Goal: Information Seeking & Learning: Learn about a topic

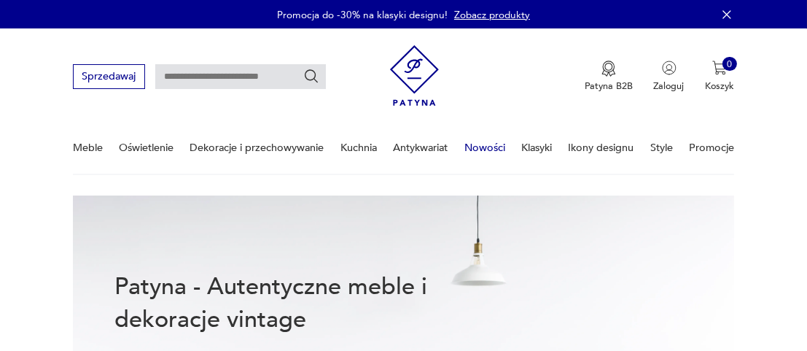
click at [481, 152] on link "Nowości" at bounding box center [484, 148] width 41 height 50
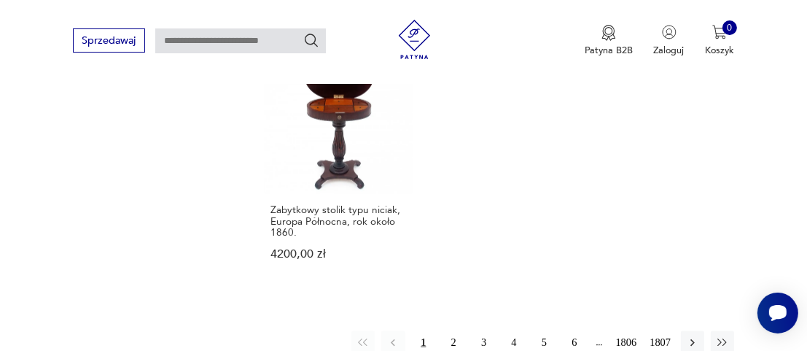
scroll to position [1797, 0]
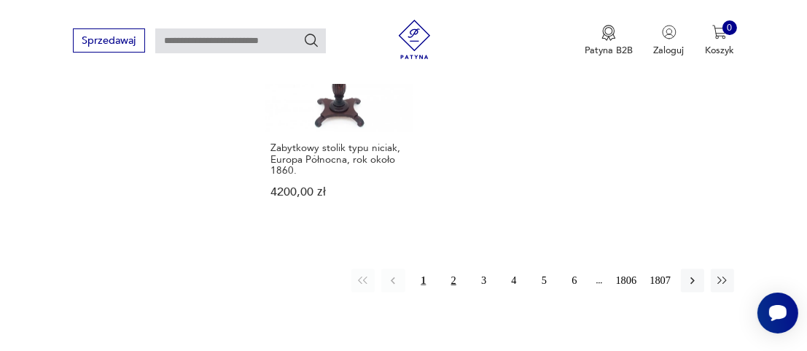
click at [453, 269] on button "2" at bounding box center [453, 280] width 23 height 23
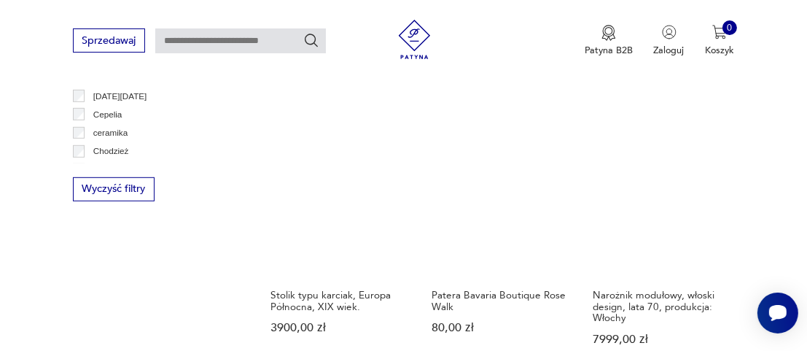
scroll to position [1106, 0]
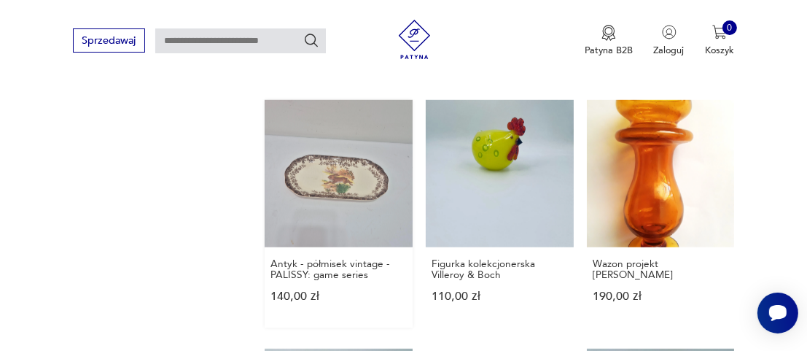
click at [314, 154] on link "Antyk - półmisek vintage - PALISSY: game series 140,00 zł" at bounding box center [339, 214] width 148 height 228
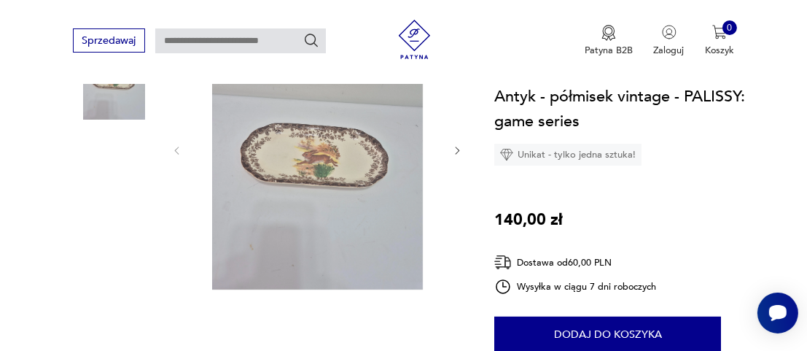
scroll to position [219, 0]
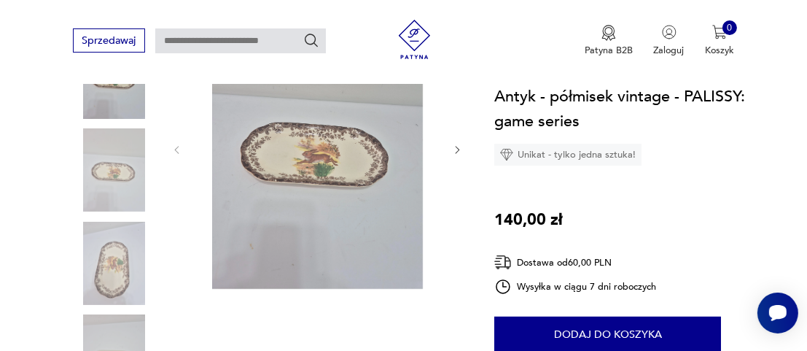
click at [330, 163] on img at bounding box center [317, 149] width 244 height 281
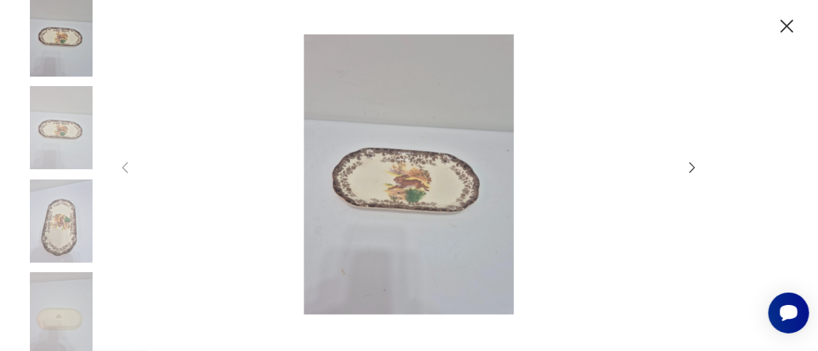
click at [790, 28] on icon "button" at bounding box center [787, 26] width 23 height 23
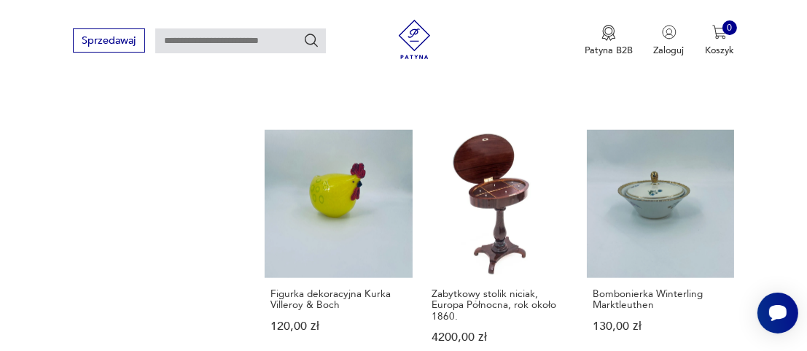
scroll to position [1342, 0]
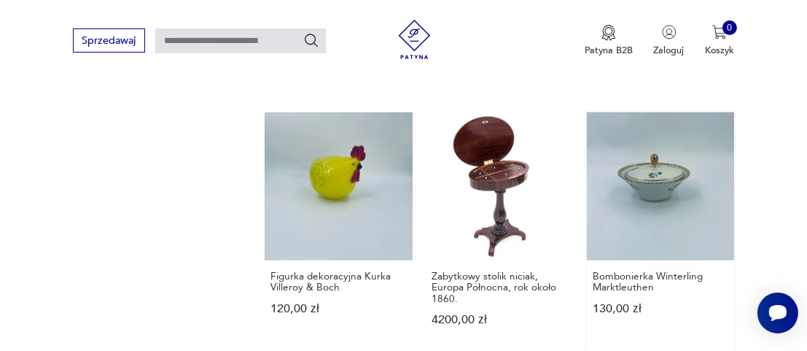
click at [653, 166] on link "Bombonierka Winterling Marktleuthen 130,00 zł" at bounding box center [661, 231] width 148 height 239
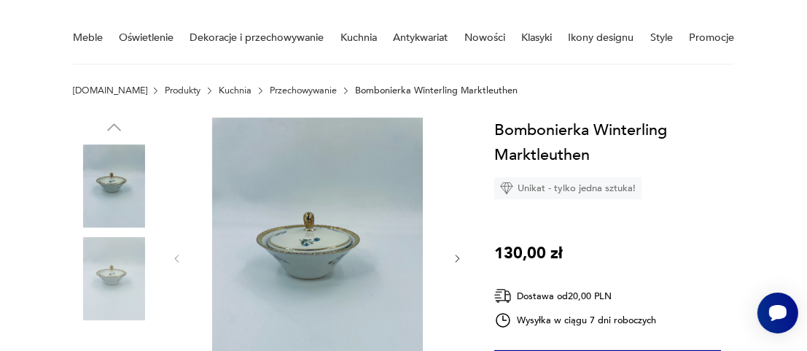
scroll to position [146, 0]
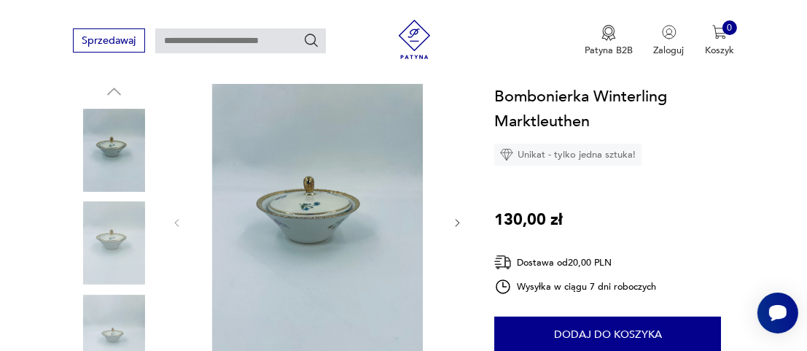
click at [313, 222] on img at bounding box center [317, 222] width 244 height 281
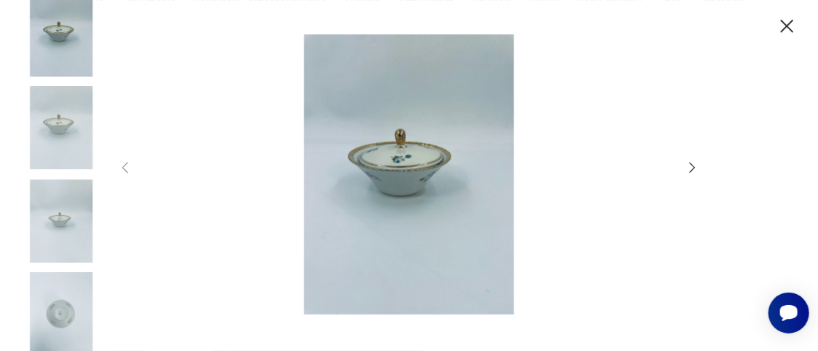
click at [694, 164] on icon "button" at bounding box center [693, 168] width 16 height 16
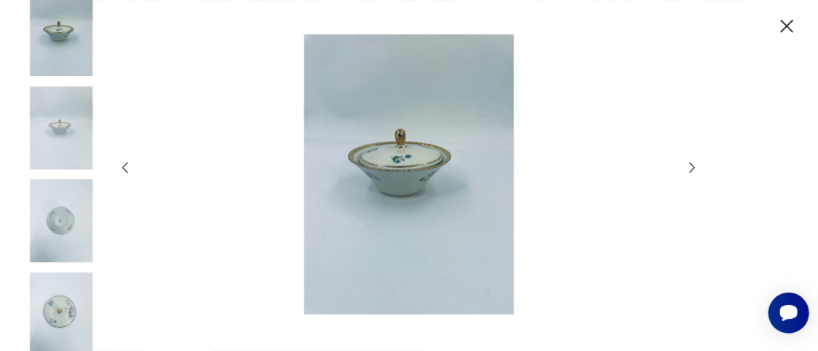
click at [694, 164] on icon "button" at bounding box center [693, 168] width 16 height 16
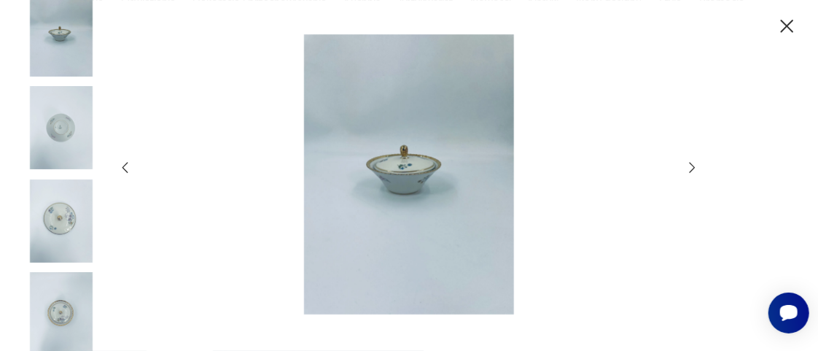
click at [694, 164] on icon "button" at bounding box center [693, 168] width 16 height 16
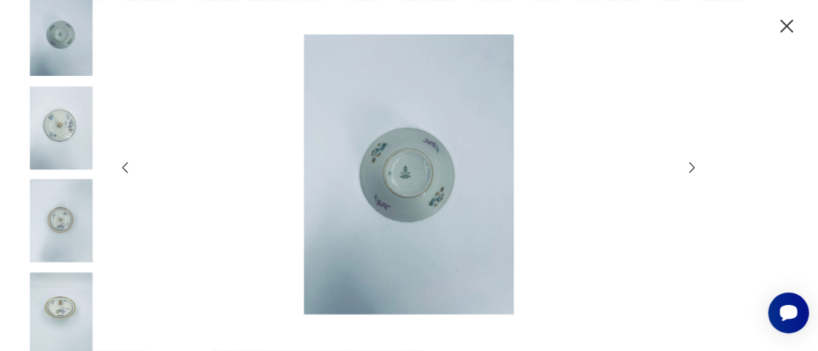
click at [694, 164] on icon "button" at bounding box center [693, 168] width 16 height 16
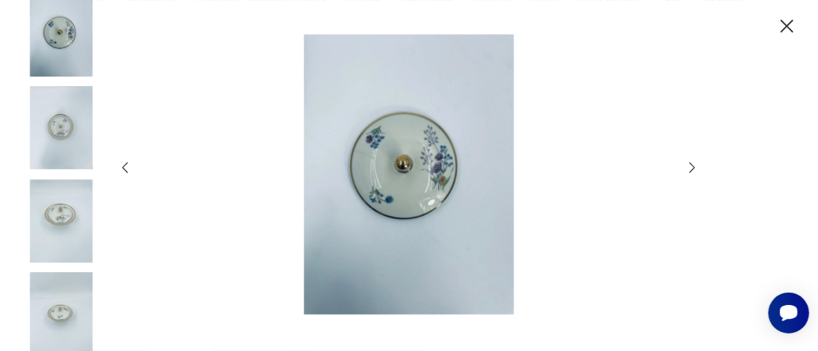
click at [691, 168] on icon "button" at bounding box center [693, 168] width 16 height 16
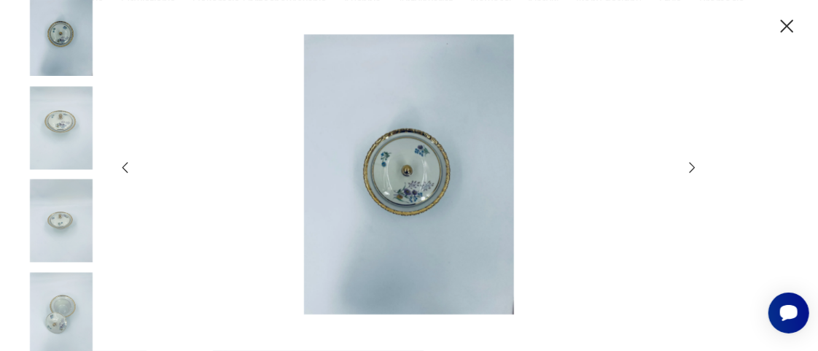
click at [691, 168] on icon "button" at bounding box center [693, 168] width 16 height 16
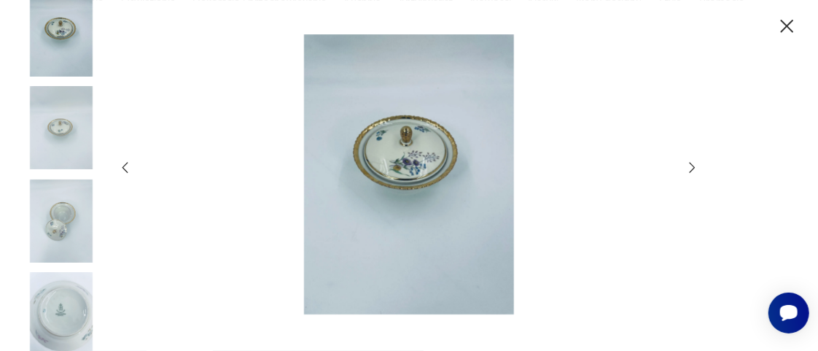
click at [691, 168] on icon "button" at bounding box center [693, 168] width 16 height 16
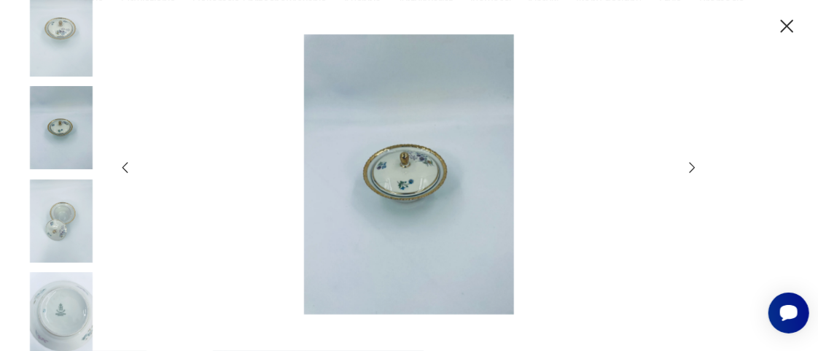
click at [691, 168] on icon "button" at bounding box center [693, 168] width 16 height 16
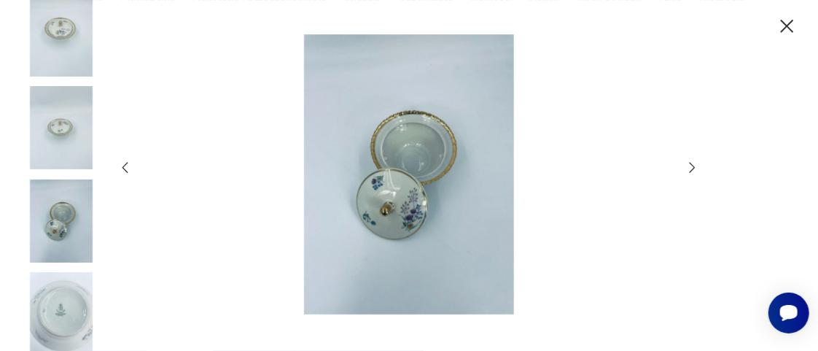
click at [691, 168] on icon "button" at bounding box center [693, 168] width 16 height 16
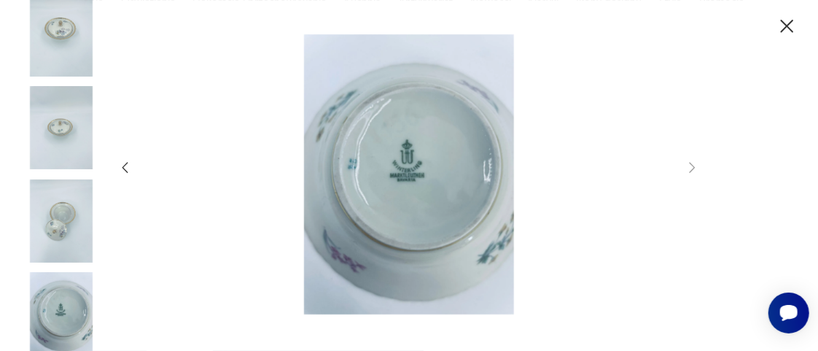
click at [792, 26] on icon "button" at bounding box center [787, 26] width 23 height 23
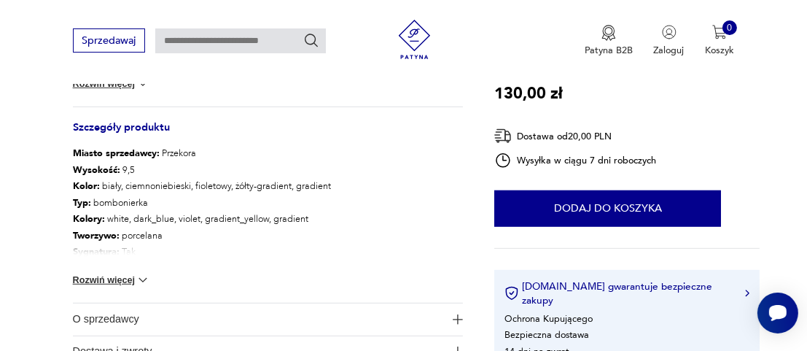
scroll to position [802, 0]
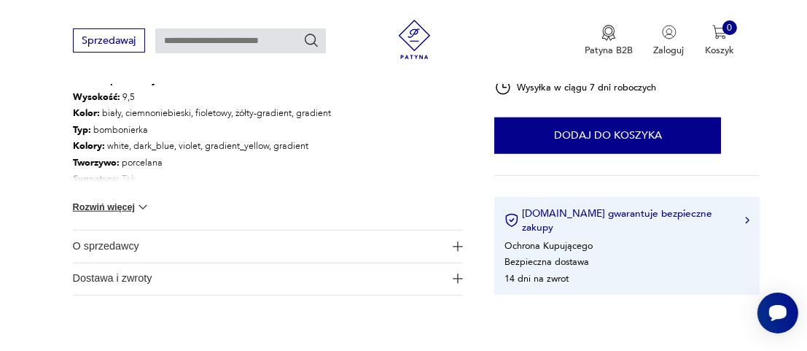
click at [131, 203] on button "Rozwiń więcej" at bounding box center [112, 207] width 78 height 15
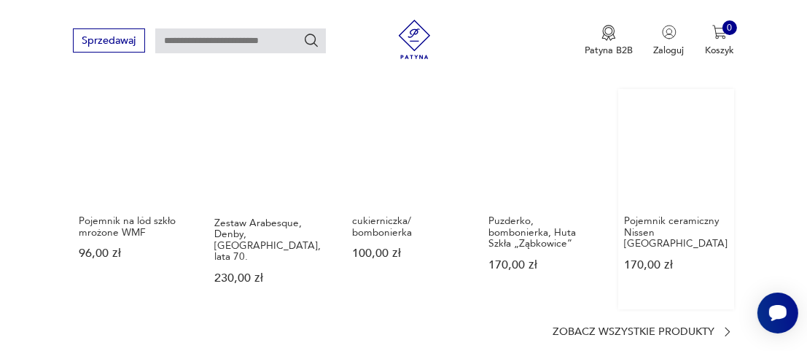
scroll to position [1239, 0]
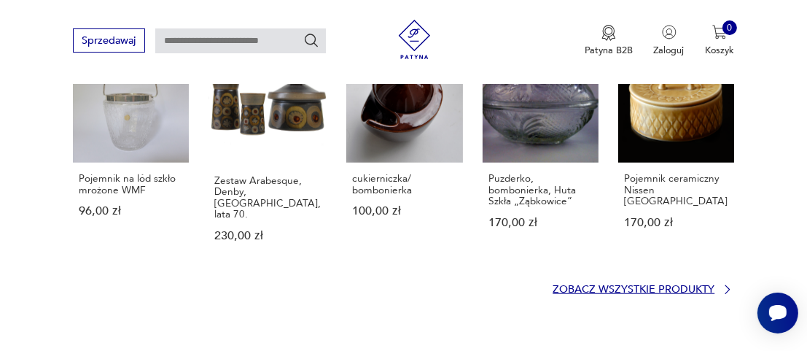
click at [725, 283] on icon at bounding box center [727, 289] width 13 height 13
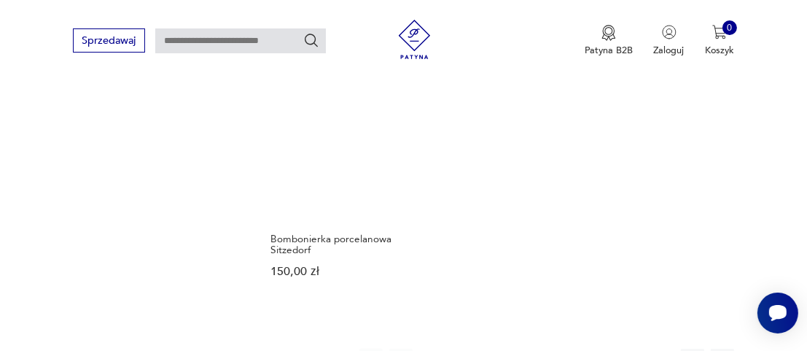
scroll to position [1869, 0]
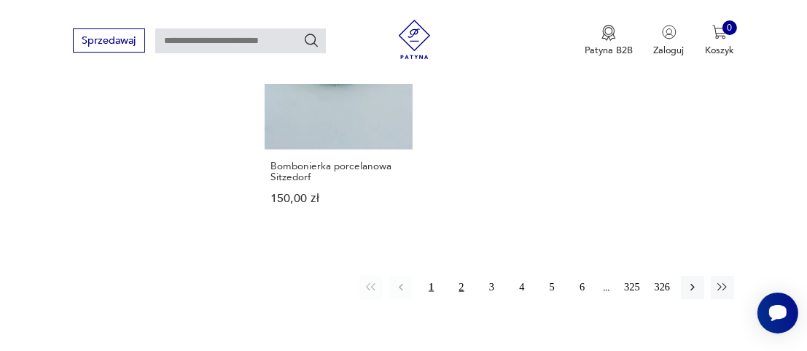
click at [463, 284] on button "2" at bounding box center [461, 287] width 23 height 23
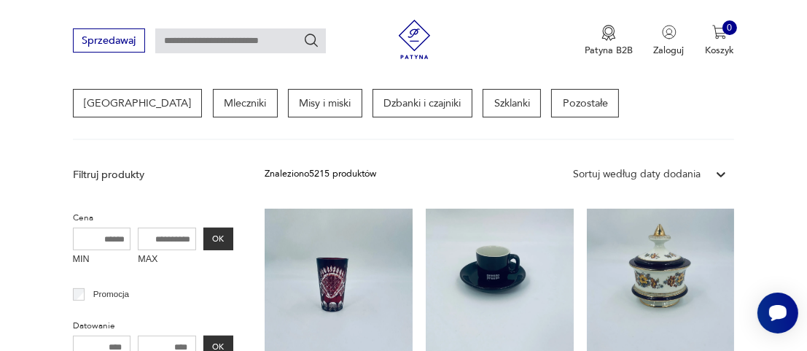
scroll to position [483, 0]
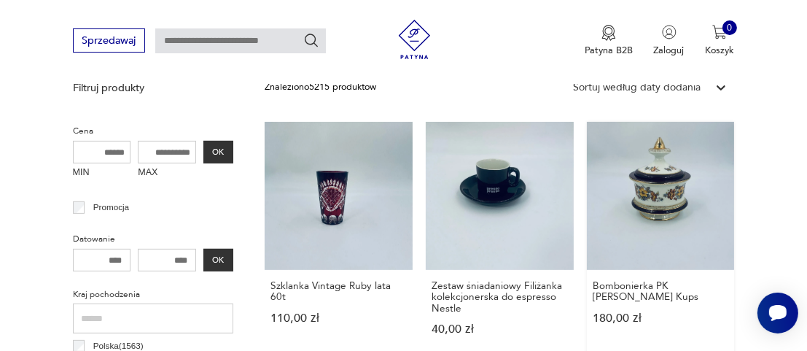
click at [664, 209] on link "Bombonierka PK [PERSON_NAME] Kups 180,00 zł" at bounding box center [661, 241] width 148 height 239
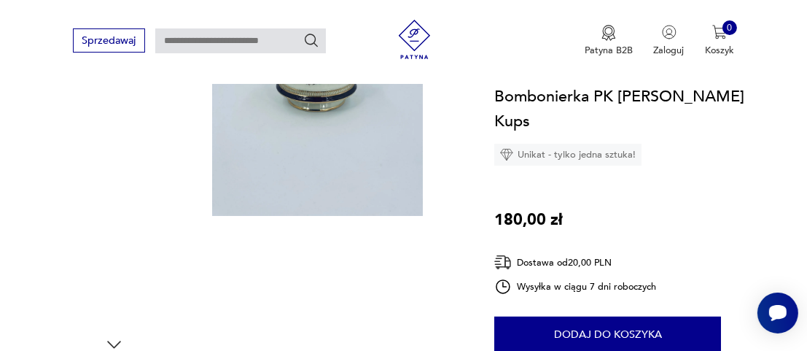
scroll to position [146, 0]
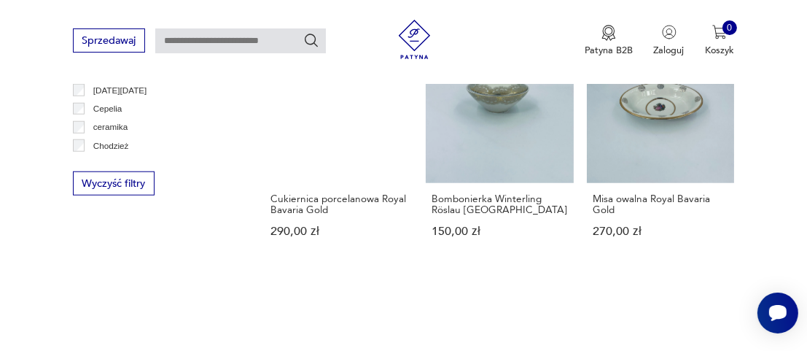
scroll to position [1284, 0]
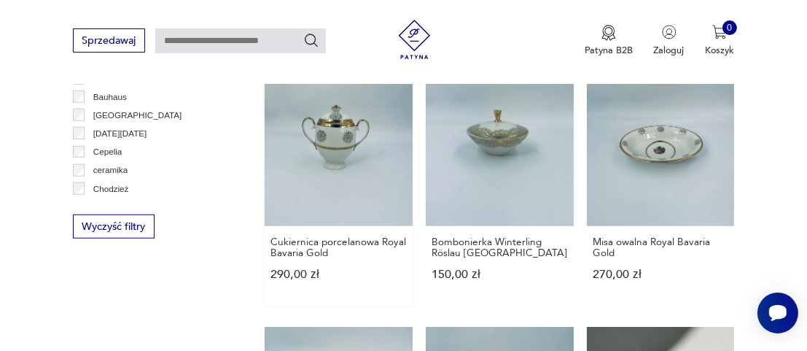
click at [323, 146] on link "Cukiernica porcelanowa Royal Bavaria Gold 290,00 zł" at bounding box center [339, 192] width 148 height 228
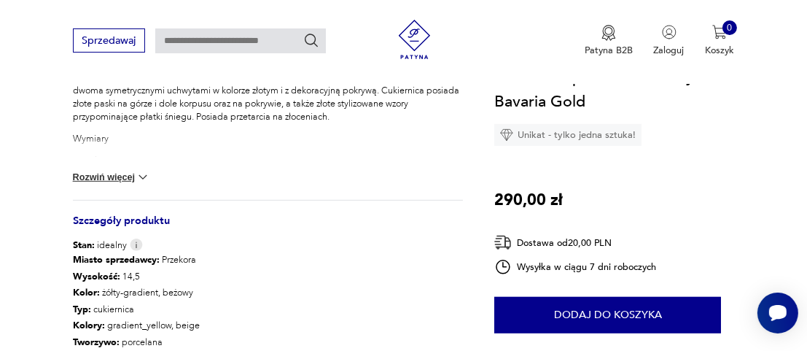
scroll to position [656, 0]
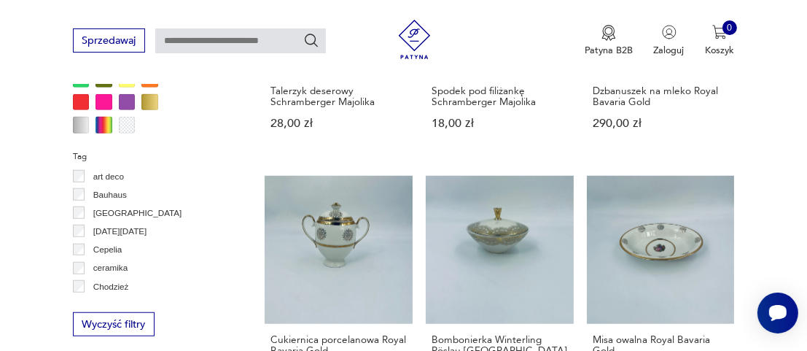
scroll to position [1259, 0]
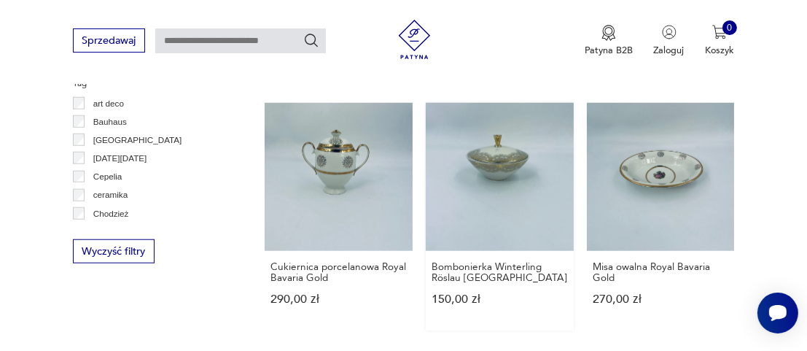
click at [489, 159] on link "Bombonierka Winterling Röslau Bavaria 150,00 zł" at bounding box center [500, 217] width 148 height 228
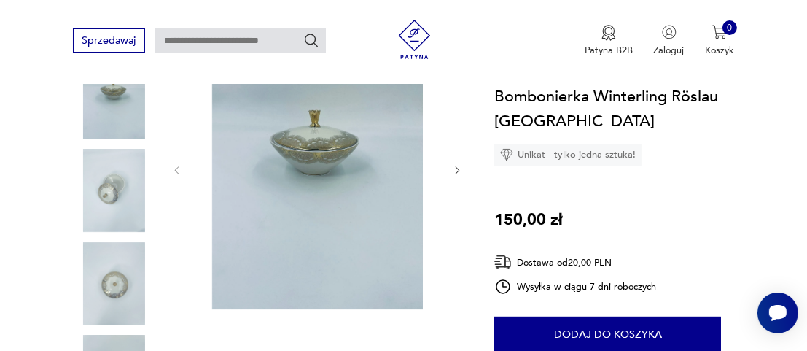
scroll to position [219, 0]
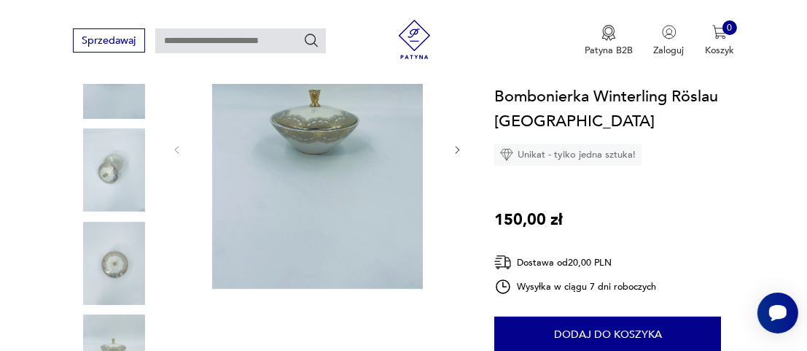
click at [102, 257] on img at bounding box center [114, 263] width 83 height 83
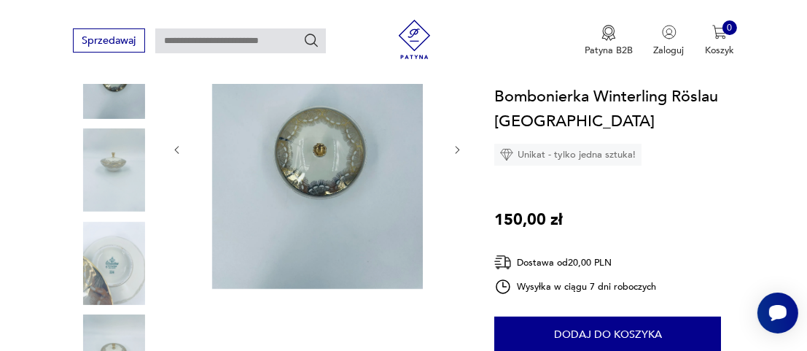
click at [112, 165] on img at bounding box center [114, 169] width 83 height 83
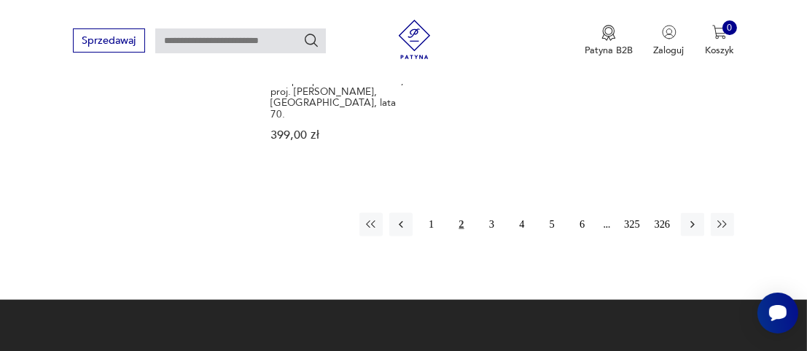
scroll to position [1964, 0]
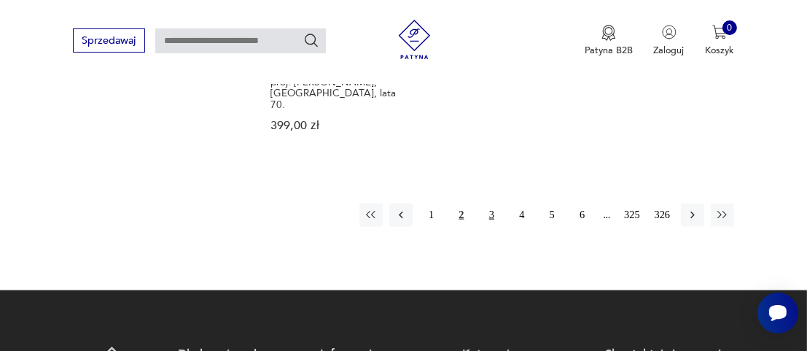
click at [489, 203] on button "3" at bounding box center [491, 214] width 23 height 23
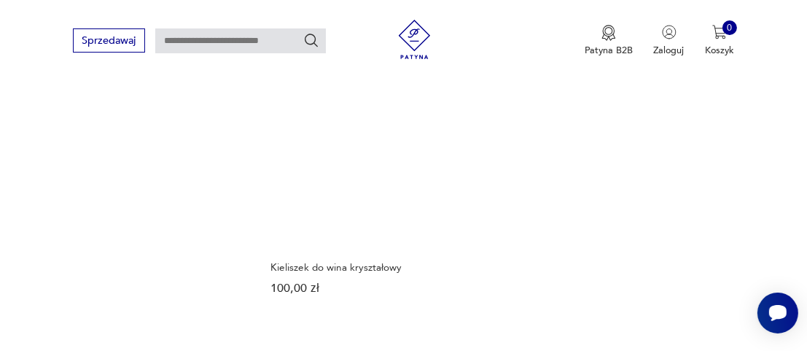
scroll to position [1941, 0]
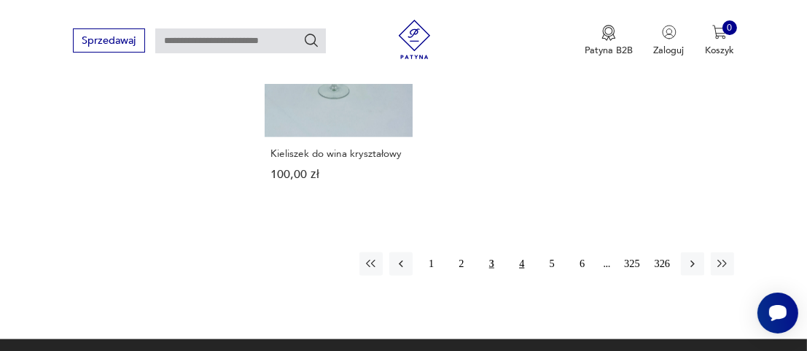
click at [518, 252] on button "4" at bounding box center [521, 263] width 23 height 23
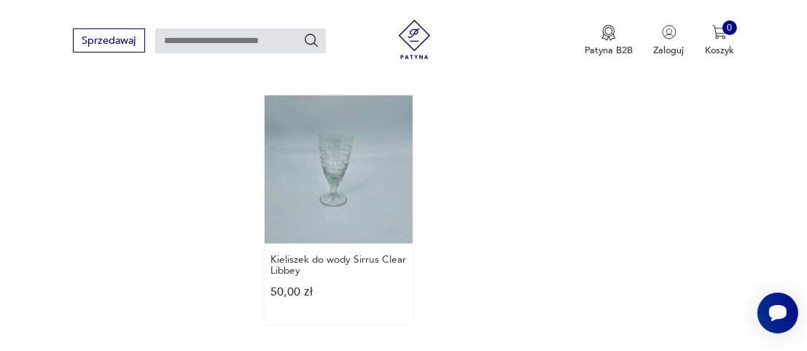
scroll to position [1795, 0]
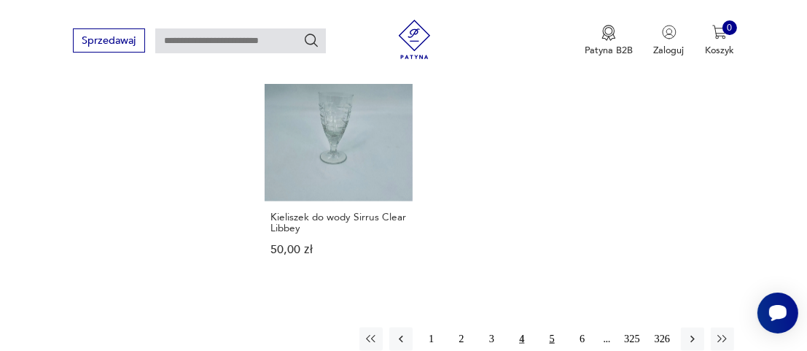
click at [554, 337] on button "5" at bounding box center [551, 338] width 23 height 23
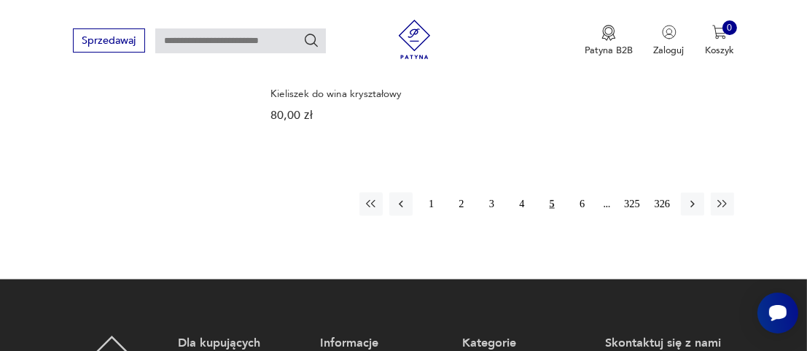
scroll to position [2014, 0]
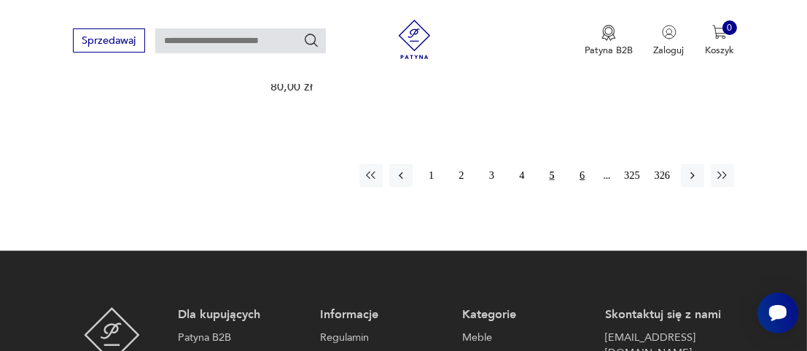
click at [582, 164] on button "6" at bounding box center [581, 175] width 23 height 23
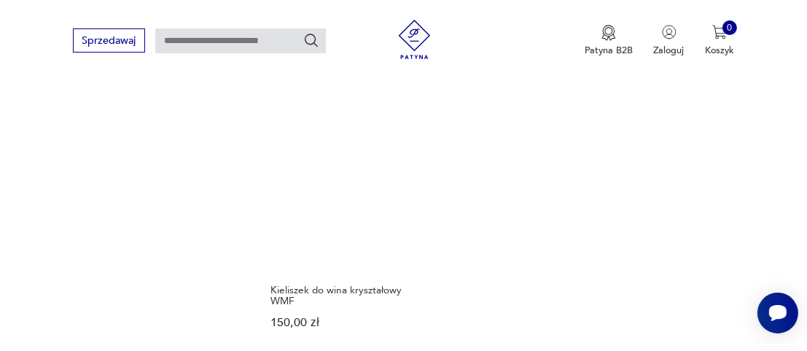
scroll to position [1941, 0]
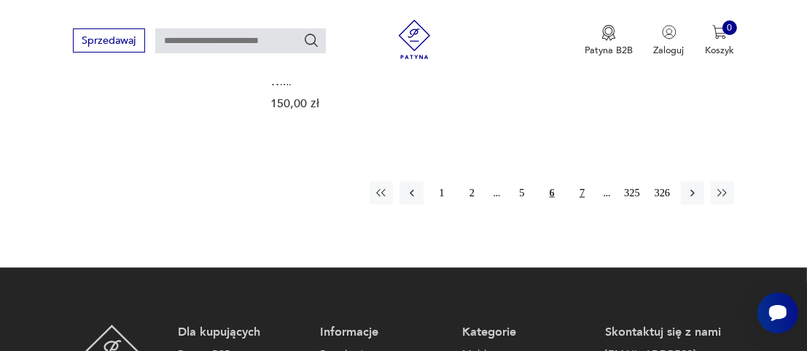
click at [586, 190] on button "7" at bounding box center [581, 193] width 23 height 23
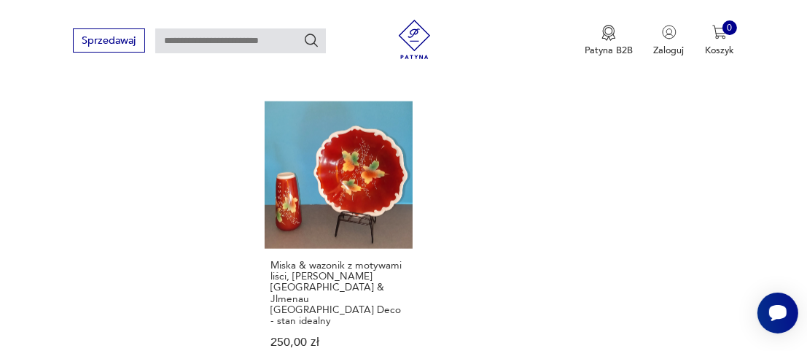
scroll to position [1868, 0]
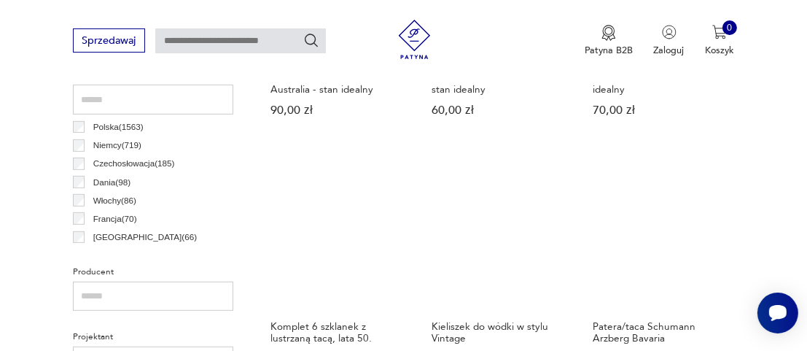
scroll to position [774, 0]
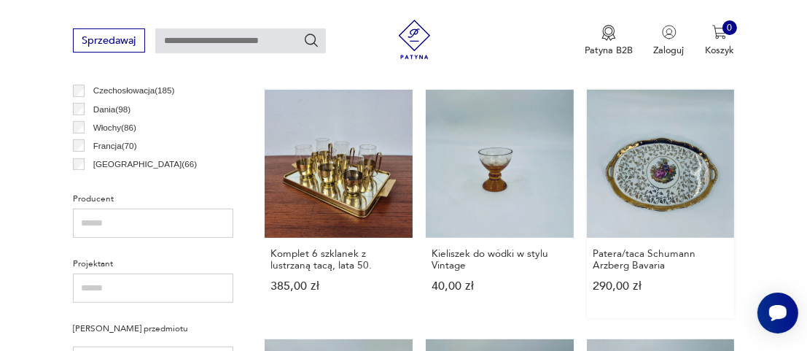
click at [667, 184] on link "Patera/taca Schumann Arzberg Bavaria 290,00 zł" at bounding box center [661, 204] width 148 height 228
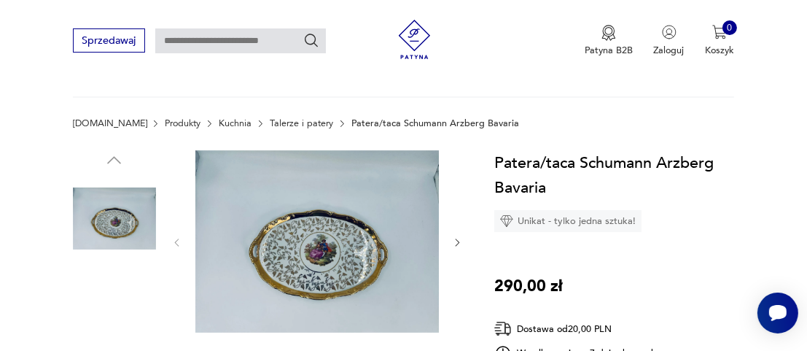
scroll to position [146, 0]
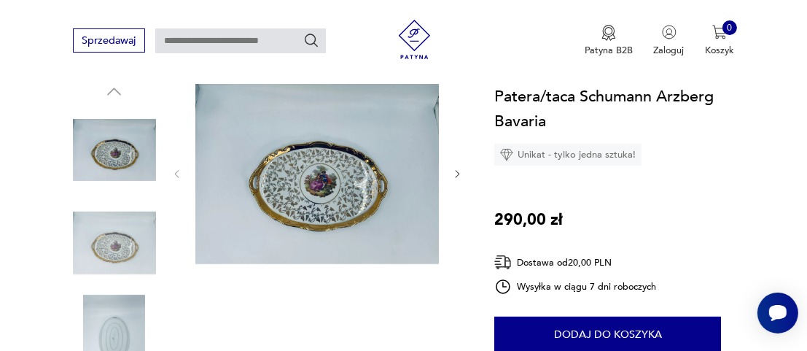
click at [316, 204] on img at bounding box center [317, 173] width 244 height 183
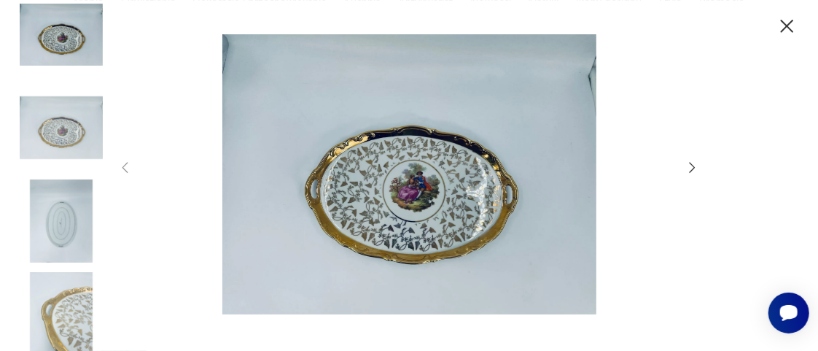
click at [689, 170] on icon "button" at bounding box center [693, 168] width 16 height 16
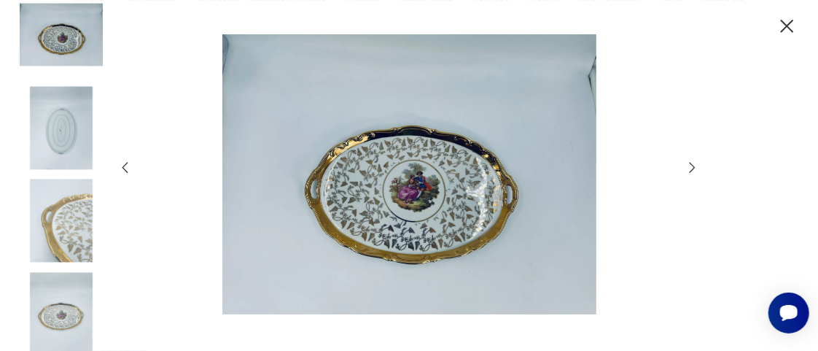
click at [689, 170] on icon "button" at bounding box center [693, 168] width 16 height 16
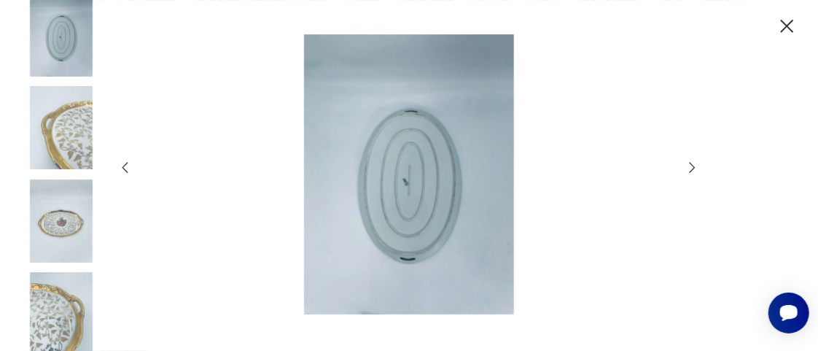
click at [689, 170] on icon "button" at bounding box center [693, 168] width 16 height 16
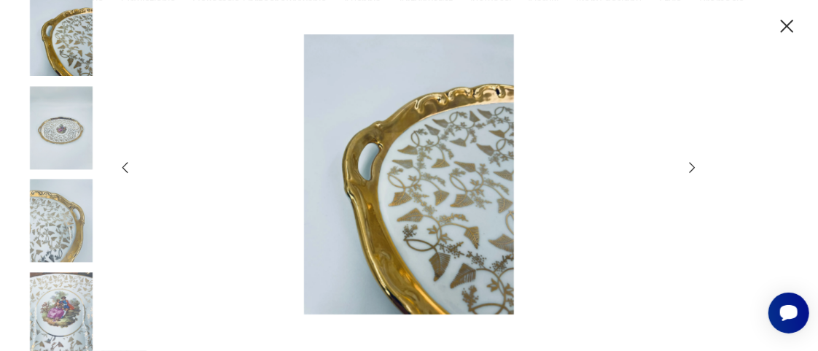
click at [689, 170] on icon "button" at bounding box center [693, 168] width 16 height 16
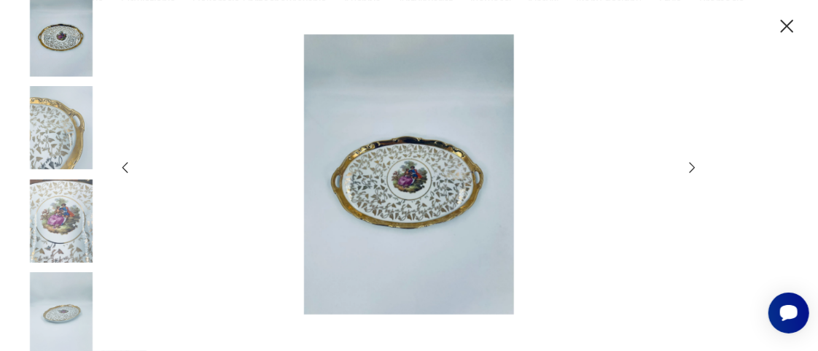
click at [789, 30] on icon "button" at bounding box center [787, 26] width 23 height 23
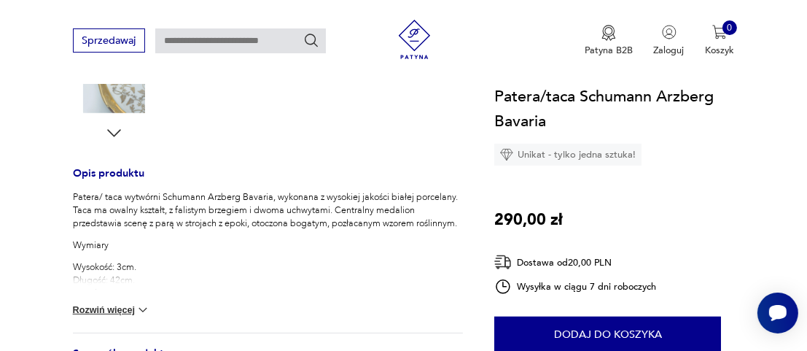
scroll to position [583, 0]
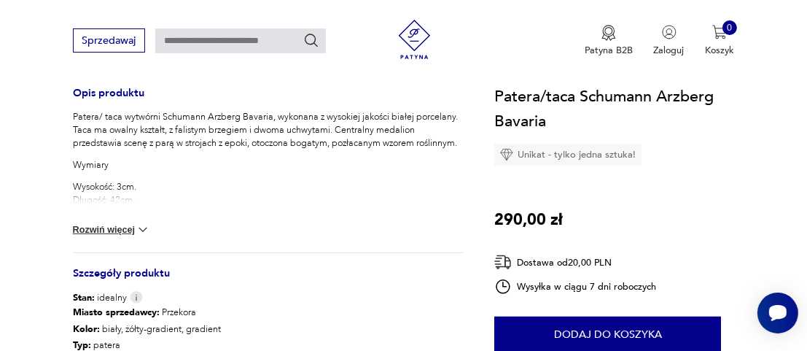
click at [141, 228] on img at bounding box center [143, 229] width 15 height 15
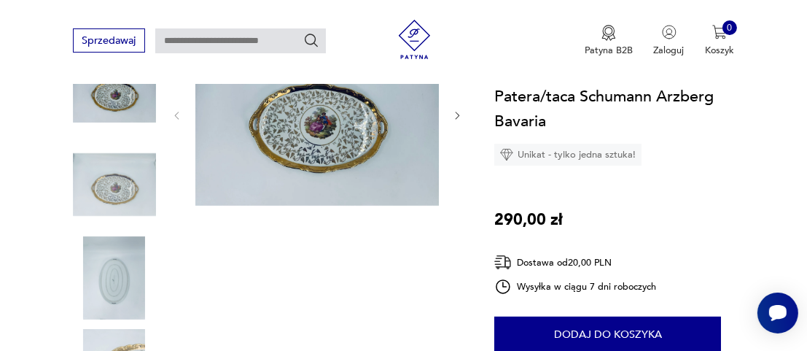
scroll to position [146, 0]
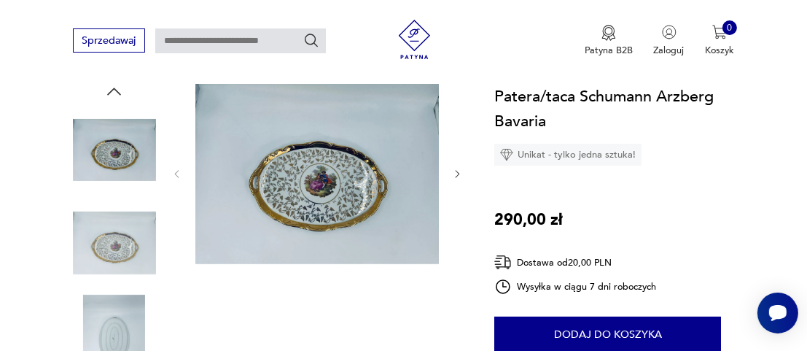
click at [458, 174] on icon "button" at bounding box center [458, 174] width 4 height 7
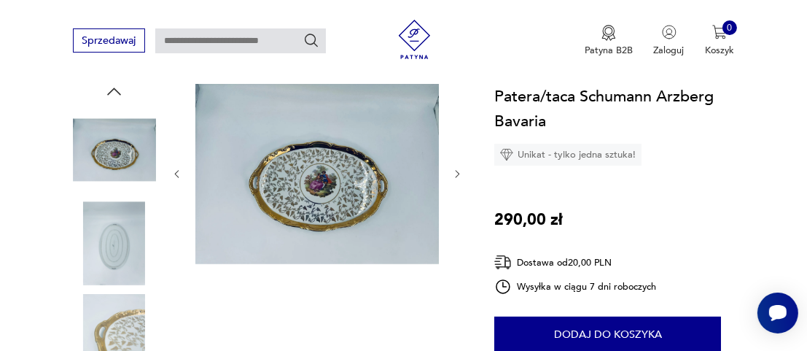
click at [458, 174] on icon "button" at bounding box center [458, 174] width 4 height 7
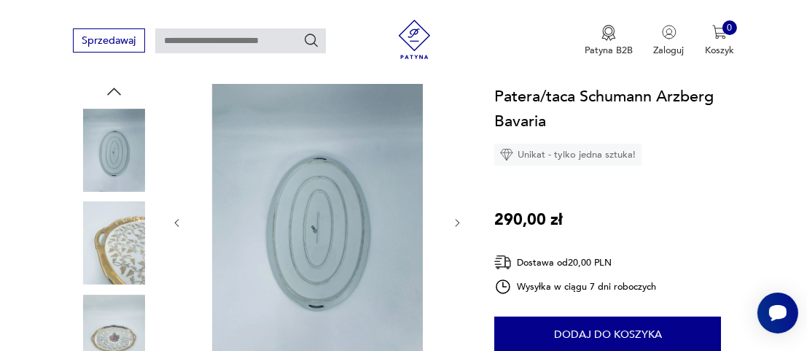
click at [458, 174] on div at bounding box center [317, 223] width 292 height 283
click at [451, 217] on div at bounding box center [317, 223] width 292 height 283
click at [459, 224] on icon "button" at bounding box center [457, 222] width 11 height 11
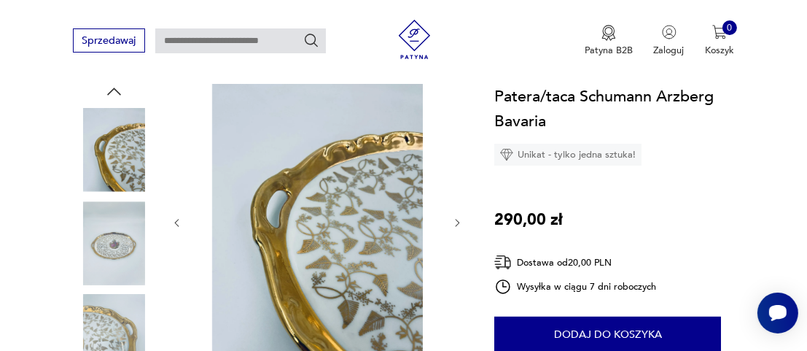
click at [456, 222] on icon "button" at bounding box center [457, 222] width 11 height 11
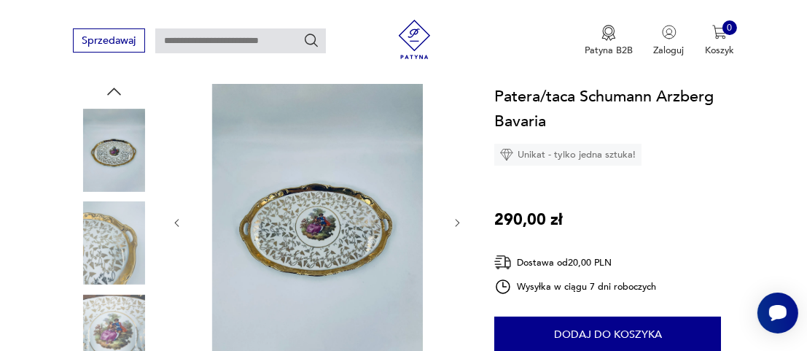
click at [456, 222] on icon "button" at bounding box center [457, 222] width 11 height 11
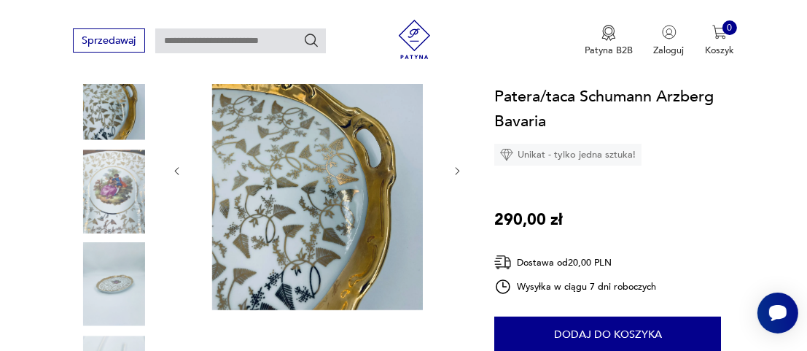
scroll to position [219, 0]
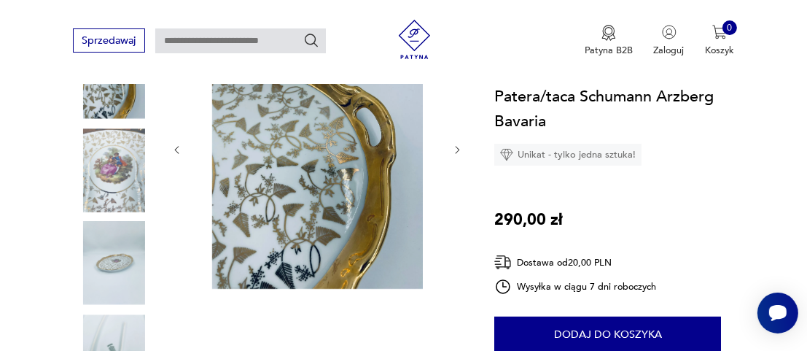
click at [173, 148] on icon "button" at bounding box center [176, 149] width 11 height 11
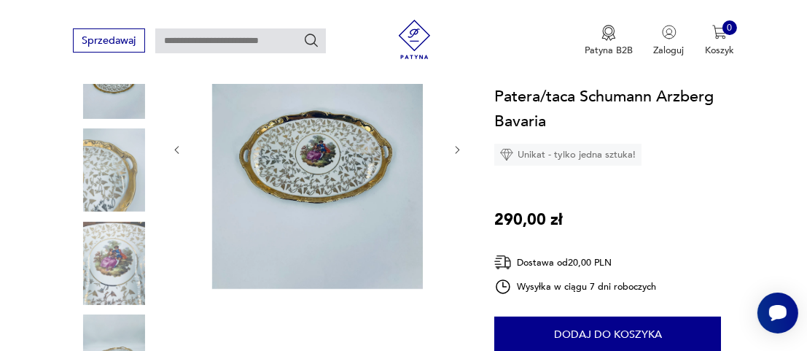
click at [173, 148] on icon "button" at bounding box center [176, 149] width 11 height 11
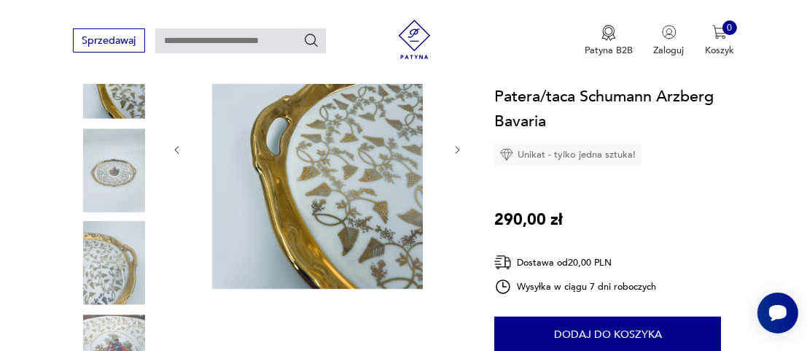
click at [173, 148] on icon "button" at bounding box center [176, 149] width 11 height 11
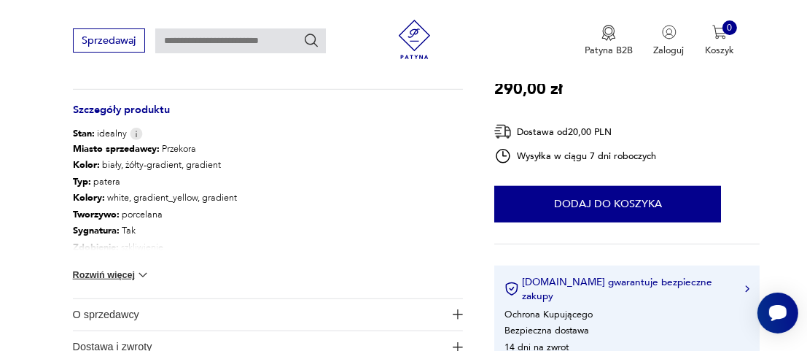
scroll to position [947, 0]
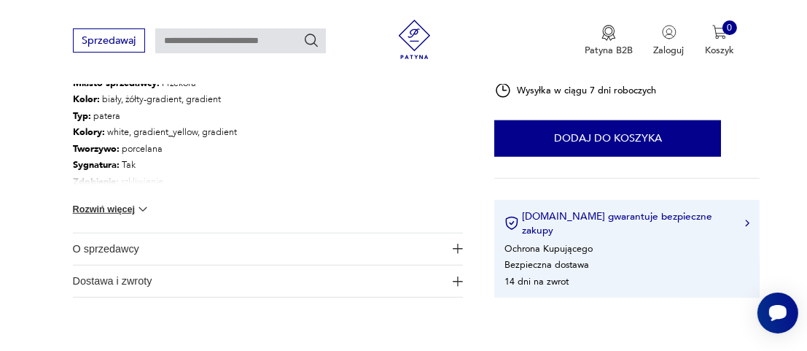
click at [105, 206] on button "Rozwiń więcej" at bounding box center [112, 209] width 78 height 15
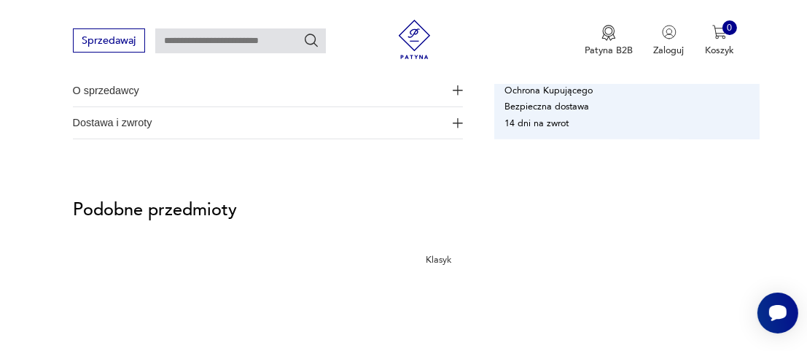
scroll to position [729, 0]
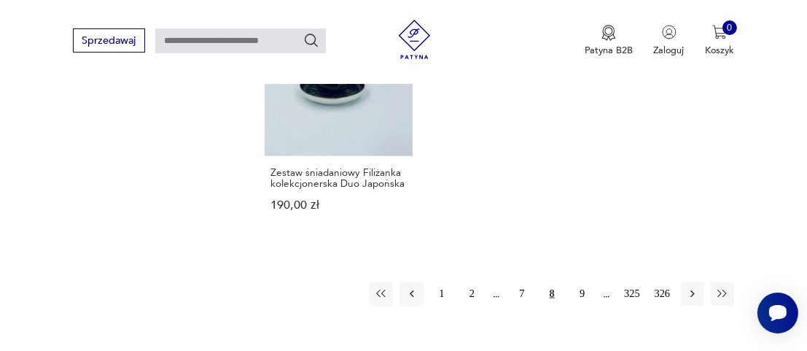
scroll to position [1941, 0]
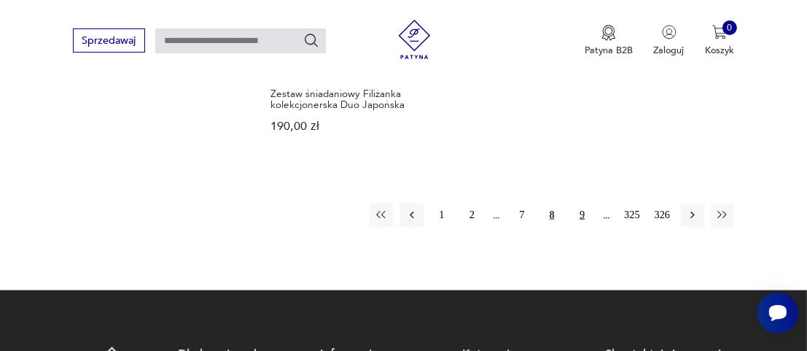
click at [580, 205] on button "9" at bounding box center [581, 214] width 23 height 23
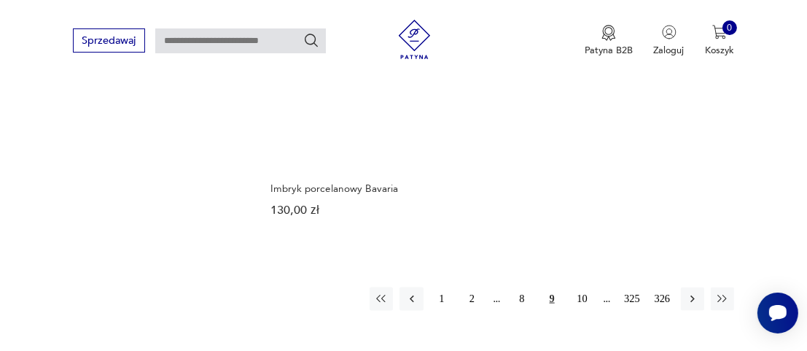
scroll to position [1941, 0]
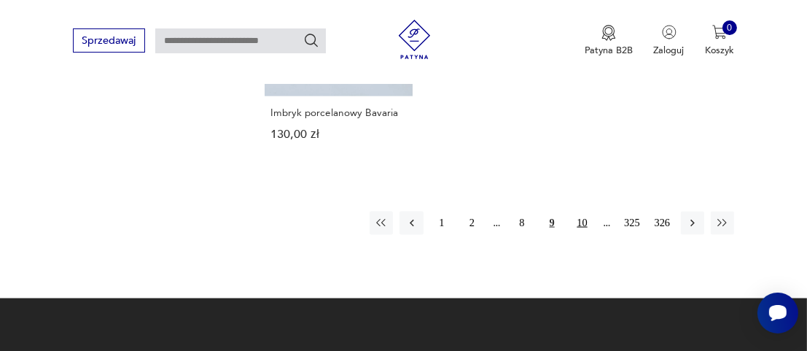
click at [581, 211] on button "10" at bounding box center [581, 222] width 23 height 23
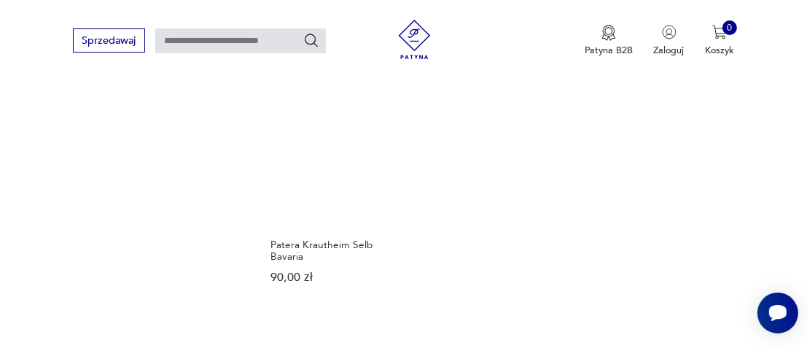
scroll to position [1941, 0]
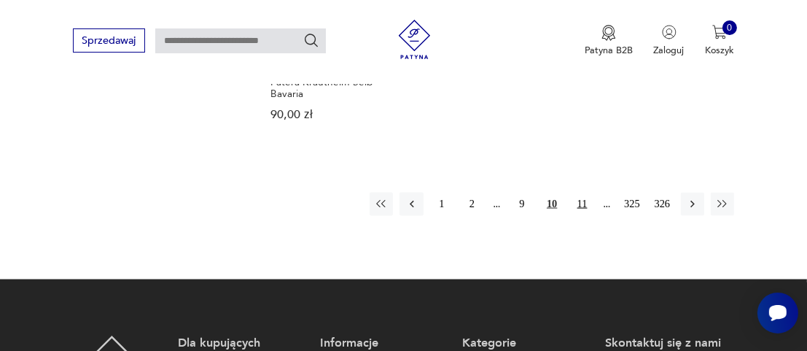
click at [583, 193] on button "11" at bounding box center [581, 204] width 23 height 23
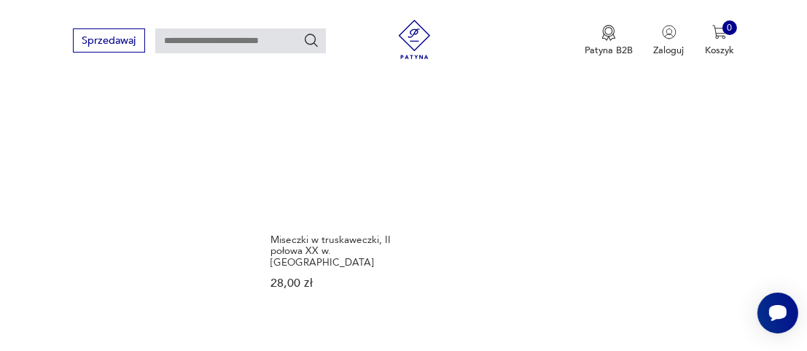
scroll to position [1868, 0]
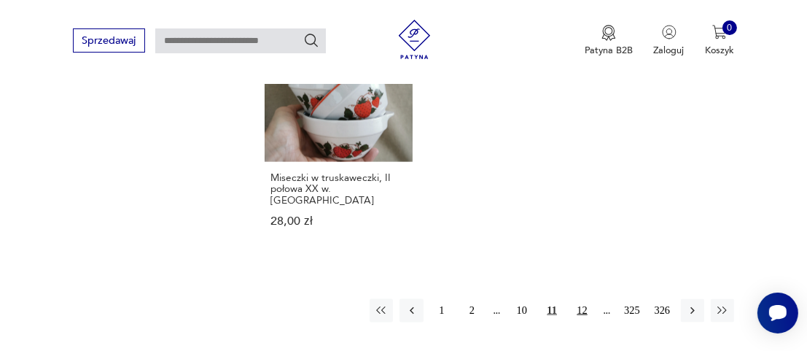
click at [581, 299] on button "12" at bounding box center [581, 310] width 23 height 23
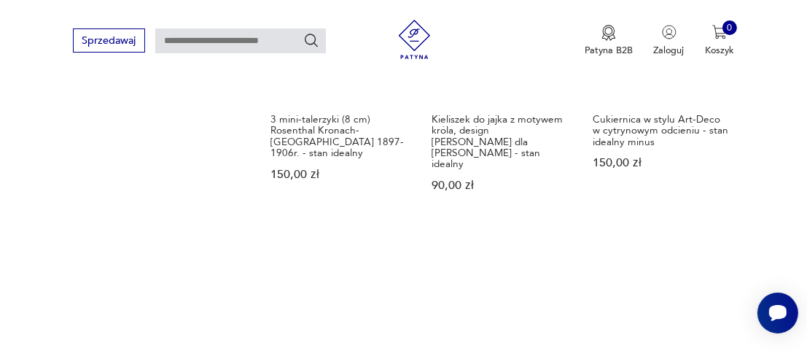
scroll to position [1868, 0]
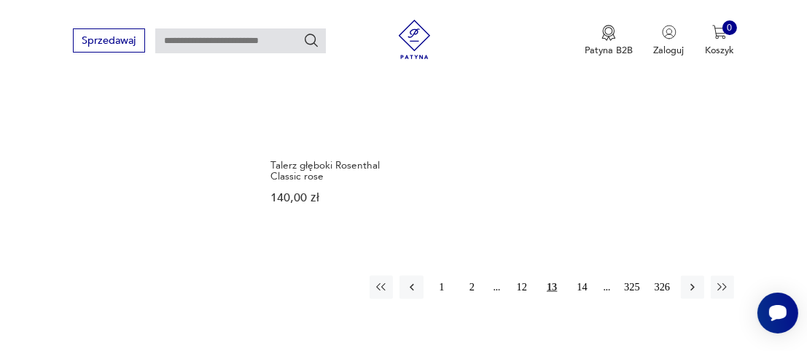
scroll to position [1868, 0]
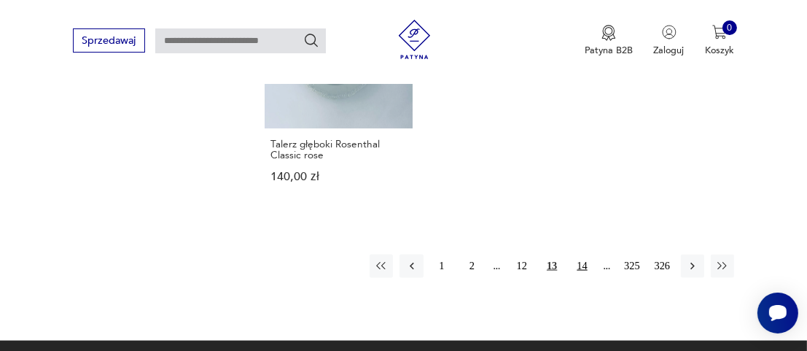
click at [587, 265] on button "14" at bounding box center [581, 265] width 23 height 23
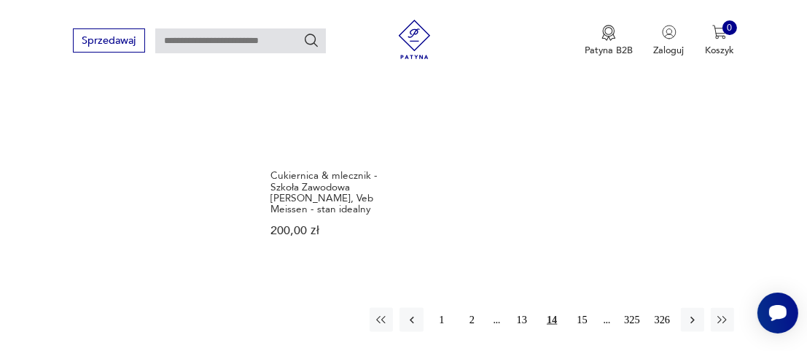
scroll to position [1868, 0]
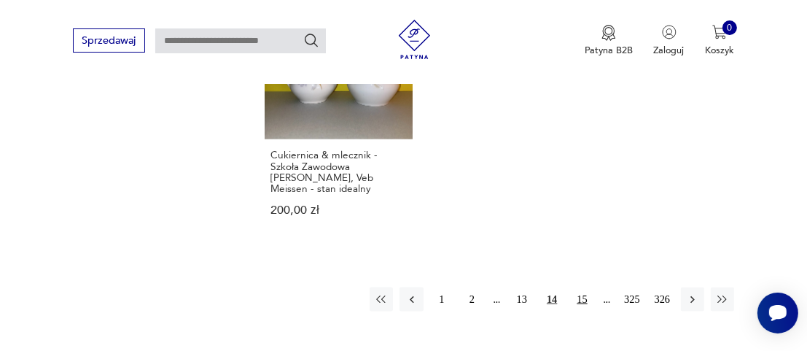
click at [581, 287] on button "15" at bounding box center [581, 298] width 23 height 23
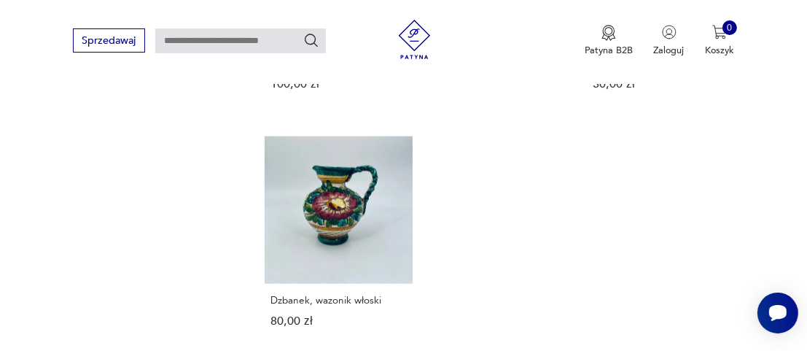
scroll to position [1868, 0]
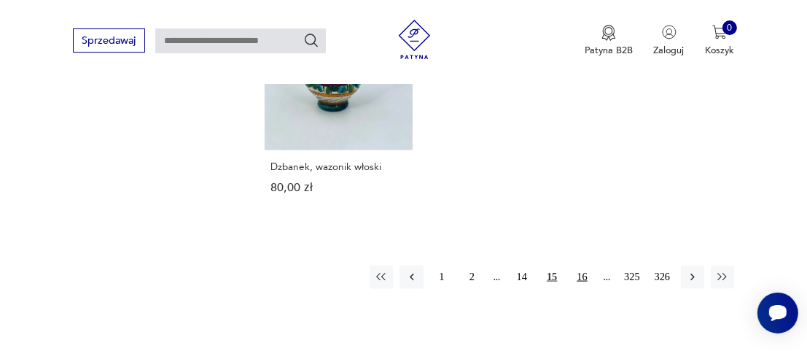
click at [577, 268] on button "16" at bounding box center [581, 276] width 23 height 23
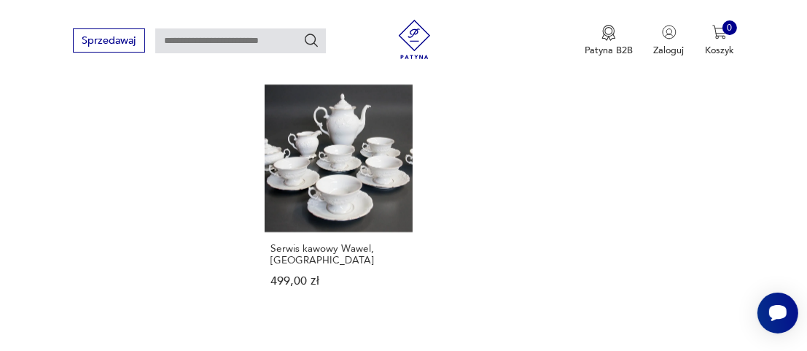
scroll to position [1868, 0]
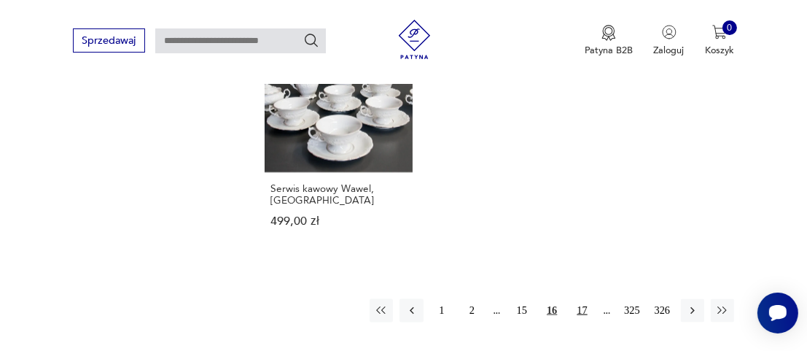
click at [584, 299] on button "17" at bounding box center [581, 310] width 23 height 23
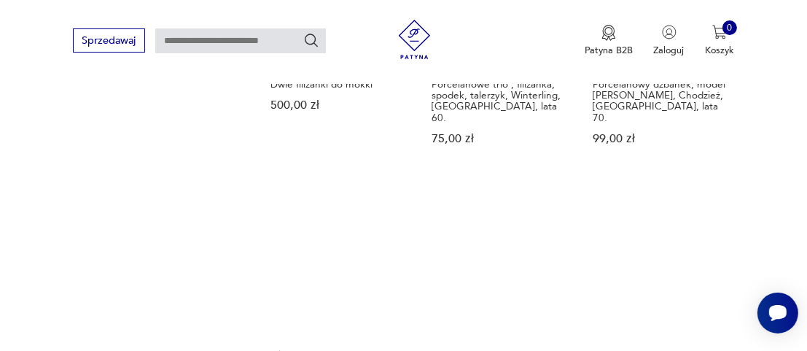
scroll to position [1868, 0]
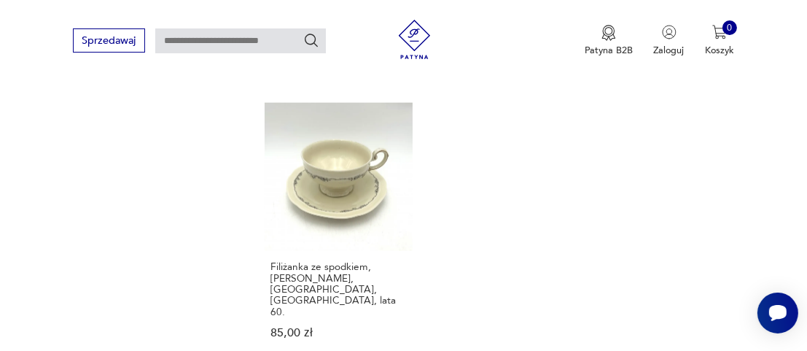
drag, startPoint x: 582, startPoint y: 333, endPoint x: 551, endPoint y: 323, distance: 32.8
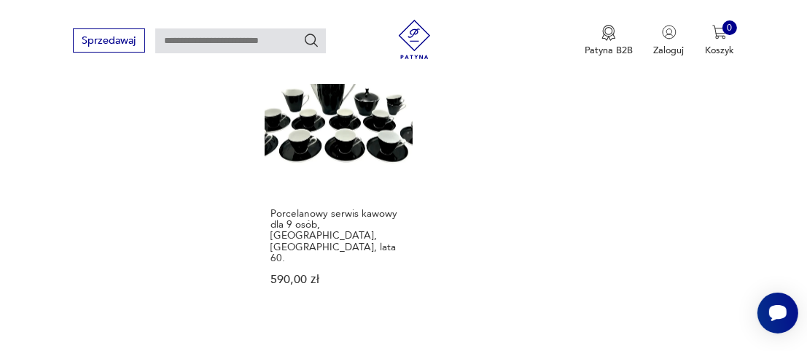
scroll to position [1941, 0]
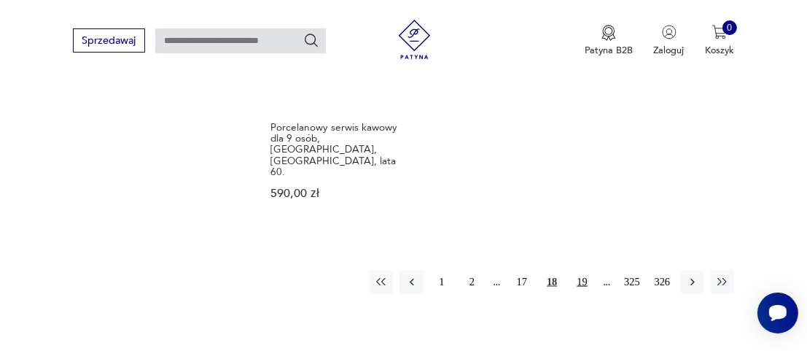
click at [584, 271] on button "19" at bounding box center [581, 282] width 23 height 23
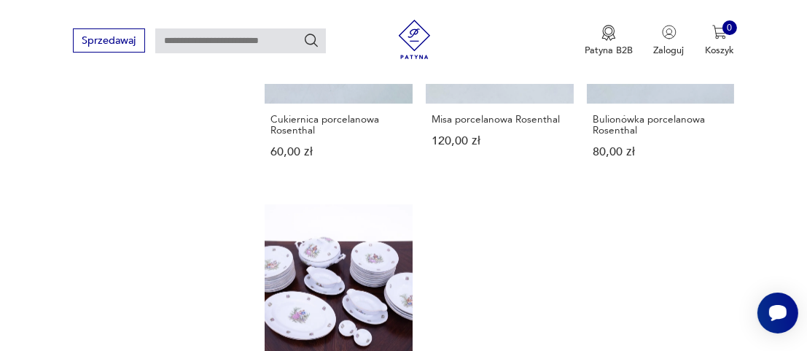
scroll to position [1941, 0]
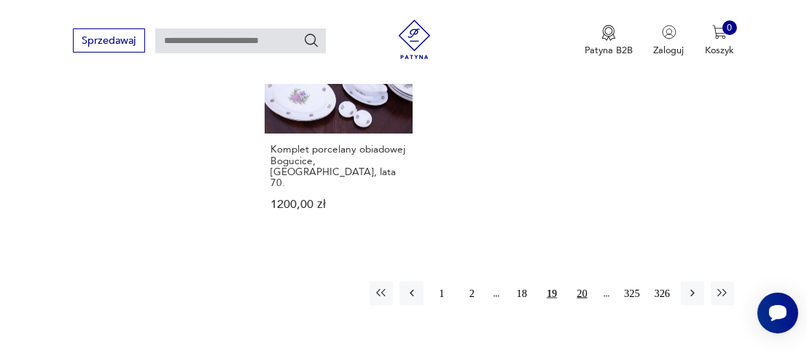
click at [580, 281] on button "20" at bounding box center [581, 292] width 23 height 23
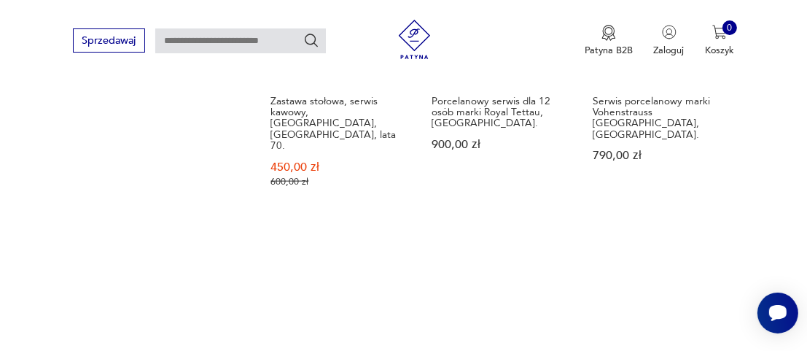
scroll to position [1795, 0]
